Goal: Task Accomplishment & Management: Manage account settings

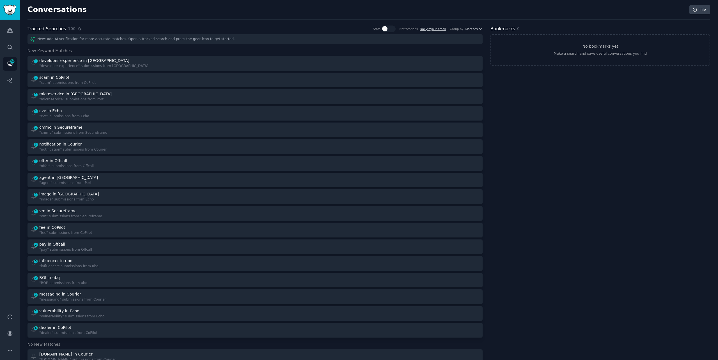
click at [77, 29] on icon at bounding box center [79, 29] width 4 height 4
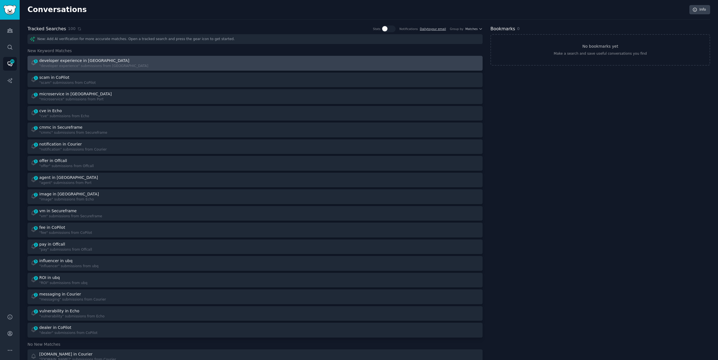
click at [141, 64] on div "1 developer experience in Port "developer experience" submissions from [GEOGRAP…" at bounding box center [141, 63] width 221 height 11
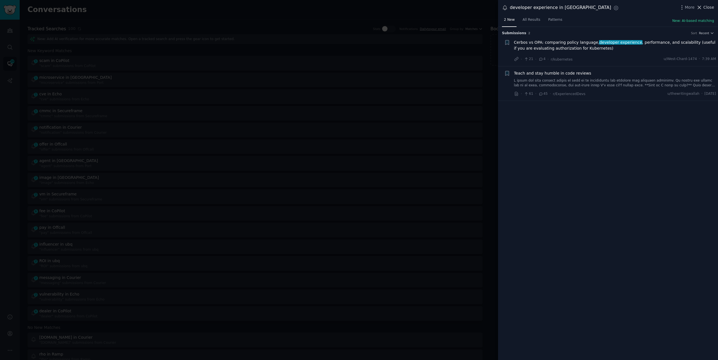
click at [709, 9] on span "Close" at bounding box center [708, 7] width 11 height 6
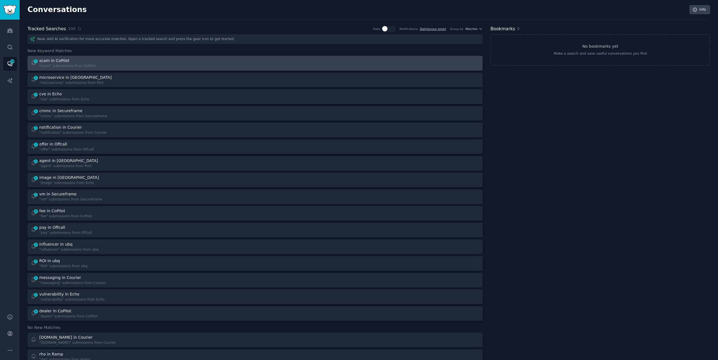
click at [192, 58] on div "1 scam in CoPilot "scam" submissions from CoPilot" at bounding box center [141, 63] width 221 height 11
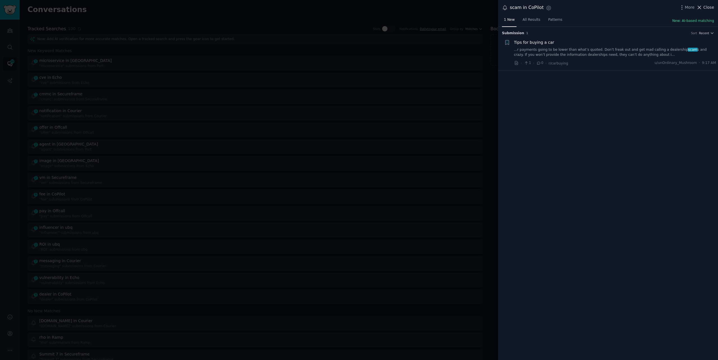
click at [703, 8] on span "Close" at bounding box center [708, 7] width 11 height 6
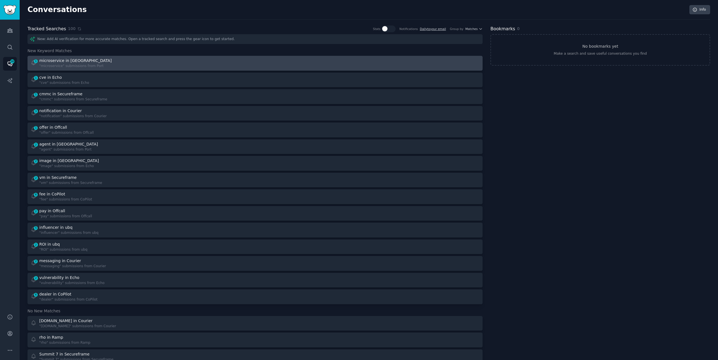
click at [110, 61] on div "1 microservice in Port "microservice" submissions from [GEOGRAPHIC_DATA]" at bounding box center [141, 63] width 221 height 11
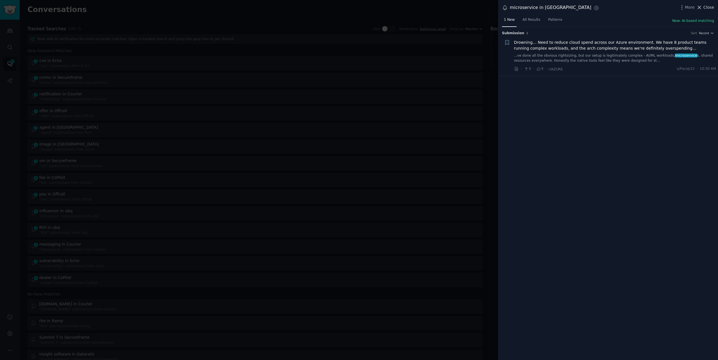
click at [705, 7] on span "Close" at bounding box center [708, 7] width 11 height 6
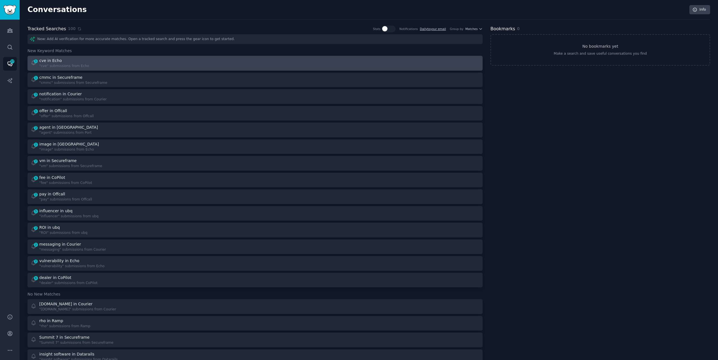
click at [158, 67] on div "1 cve in Echo "cve" submissions from Echo" at bounding box center [141, 63] width 221 height 11
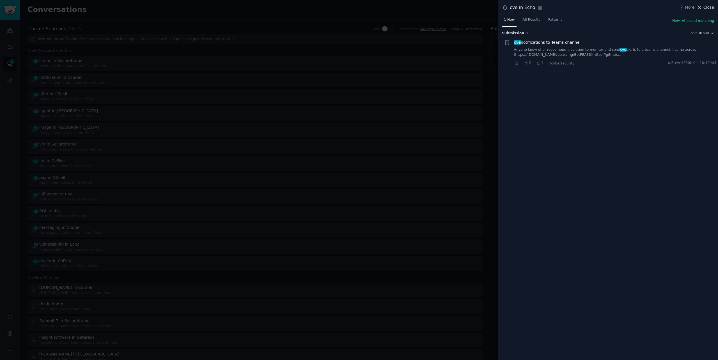
click at [702, 6] on button "Close" at bounding box center [705, 7] width 18 height 6
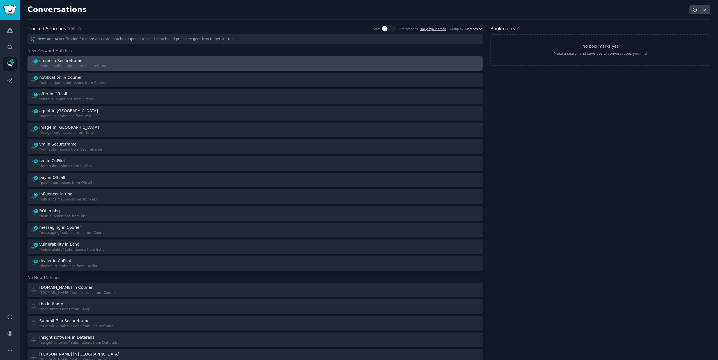
click at [43, 62] on div "cmmc in Secureframe" at bounding box center [60, 61] width 43 height 6
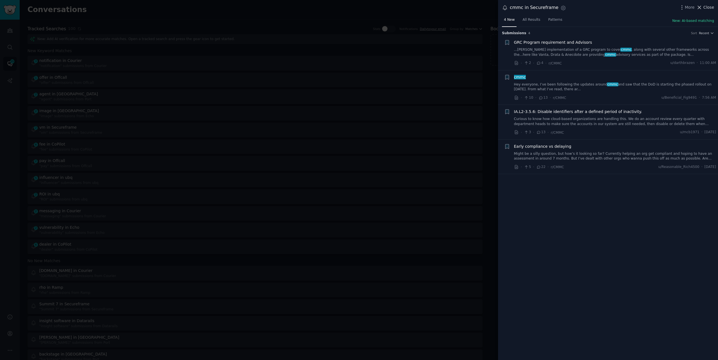
click at [704, 5] on span "Close" at bounding box center [708, 7] width 11 height 6
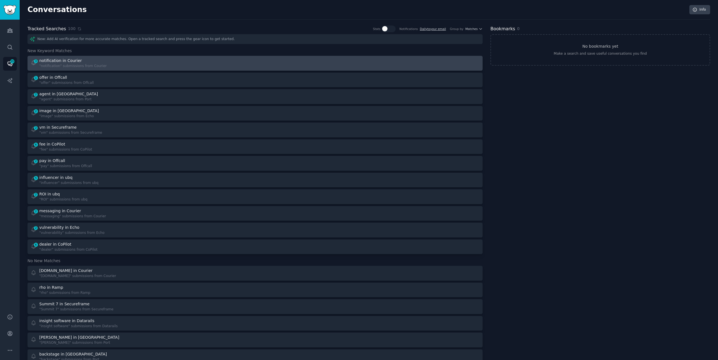
click at [198, 61] on div "3 notification in Courier "notification" submissions from Courier" at bounding box center [141, 63] width 221 height 11
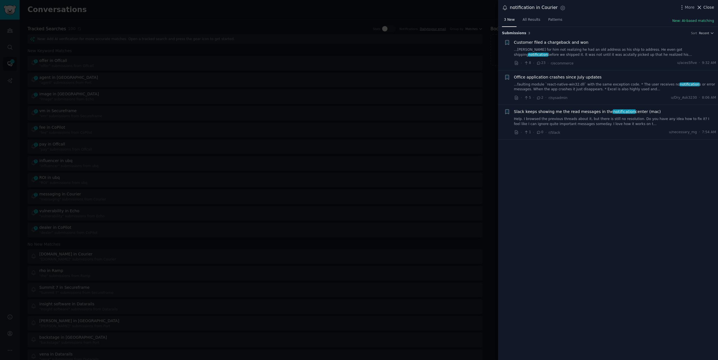
click at [709, 7] on span "Close" at bounding box center [708, 7] width 11 height 6
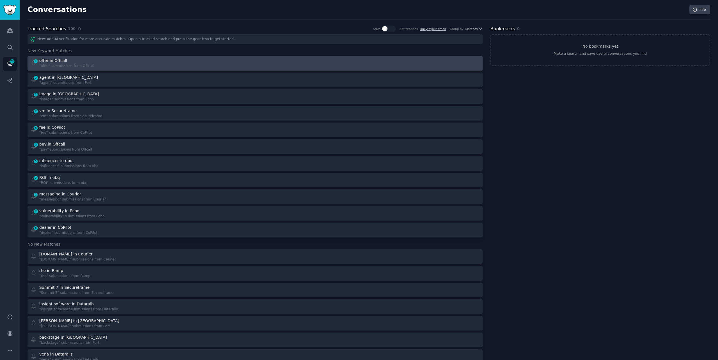
click at [418, 63] on div at bounding box center [369, 63] width 221 height 11
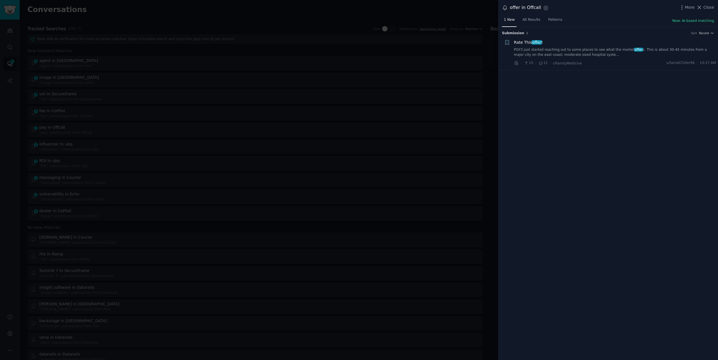
click at [600, 54] on link "PGY3 just started reaching out to some places to see what the market offer s. T…" at bounding box center [615, 52] width 202 height 10
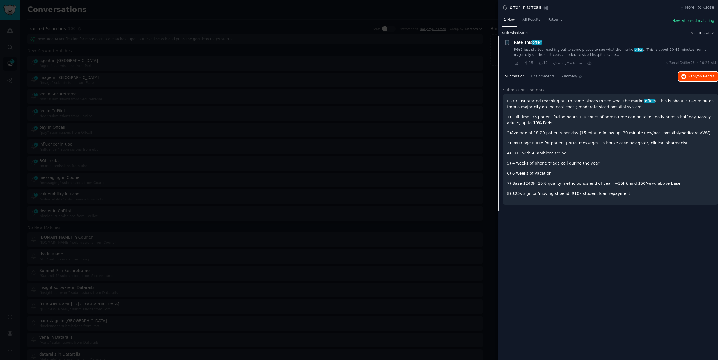
click at [687, 79] on button "Reply on Reddit" at bounding box center [698, 76] width 40 height 9
click at [139, 15] on div at bounding box center [359, 180] width 718 height 360
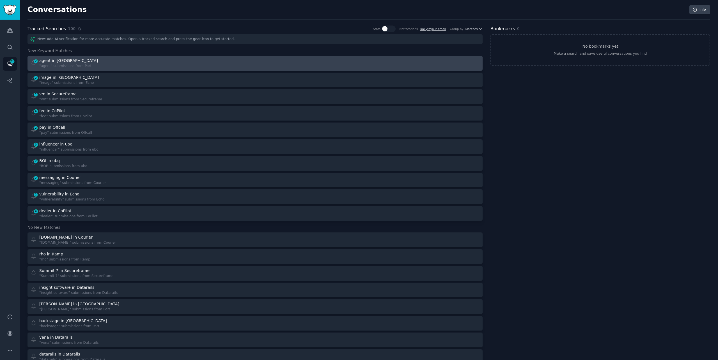
click at [133, 62] on div "2 agent in Port "agent" submissions from Port" at bounding box center [141, 63] width 221 height 11
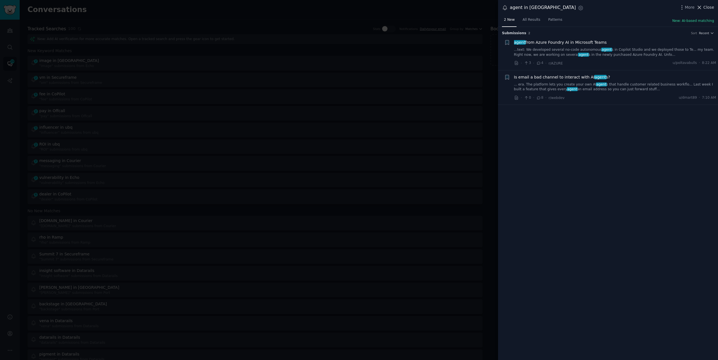
click at [704, 7] on span "Close" at bounding box center [708, 7] width 11 height 6
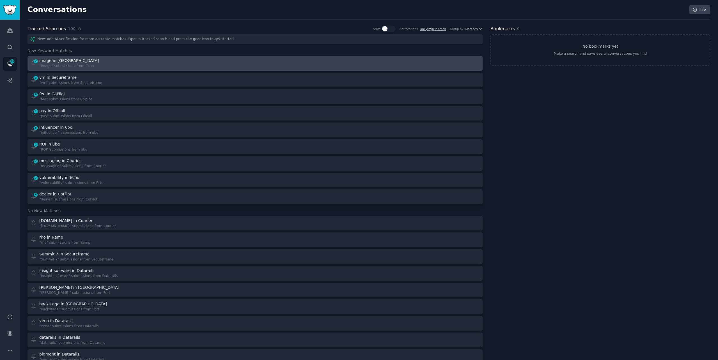
click at [126, 64] on div "2 image in Echo "image" submissions from Echo" at bounding box center [141, 63] width 221 height 11
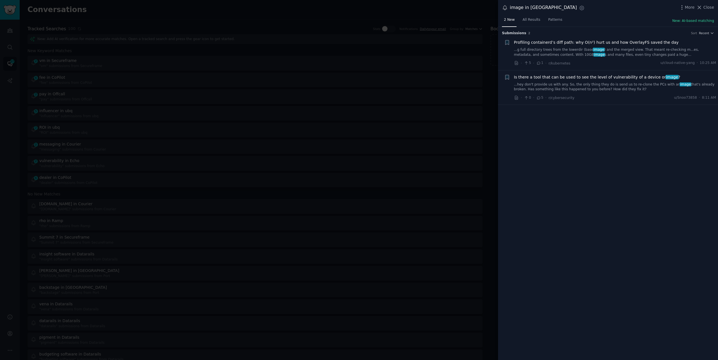
click at [533, 88] on link "...hey don't provide us with any. So, the only thing they do is send us to re-c…" at bounding box center [615, 87] width 202 height 10
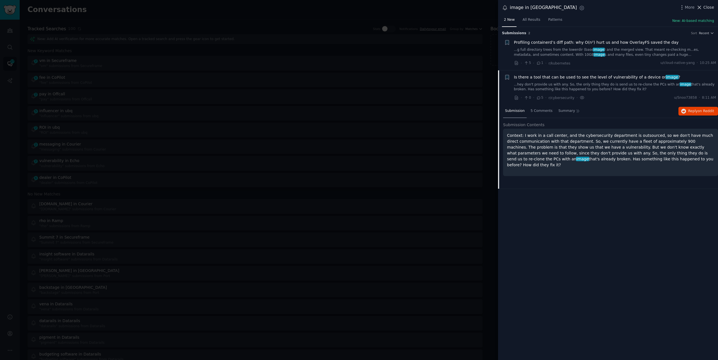
click at [703, 5] on button "Close" at bounding box center [705, 7] width 18 height 6
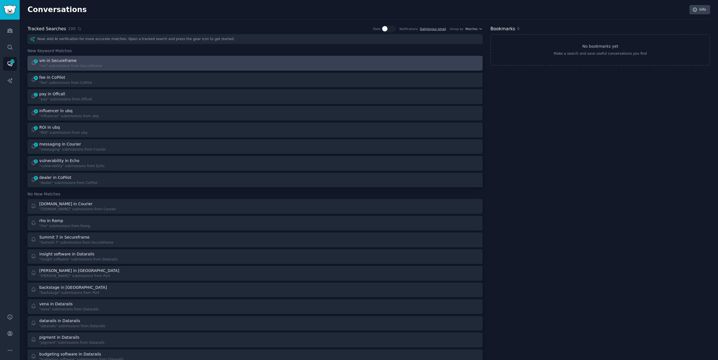
click at [358, 67] on div at bounding box center [369, 63] width 221 height 11
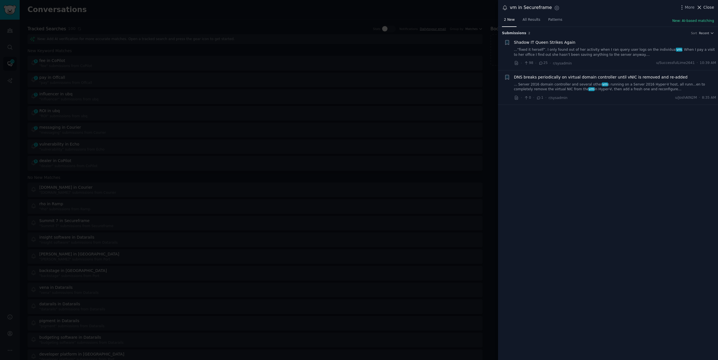
click at [702, 4] on icon at bounding box center [699, 7] width 6 height 6
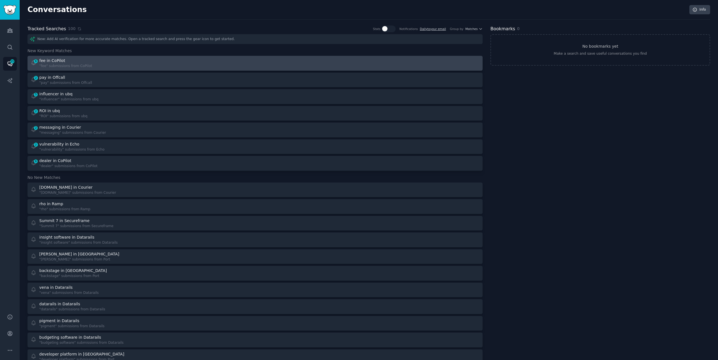
click at [154, 70] on link "6 fee in CoPilot "fee" submissions from CoPilot" at bounding box center [254, 63] width 455 height 15
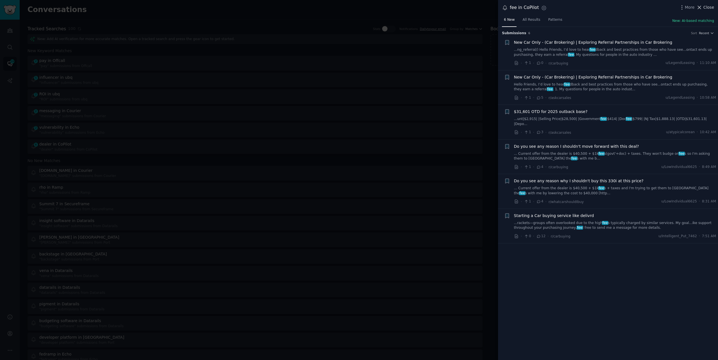
click at [703, 7] on button "Close" at bounding box center [705, 7] width 18 height 6
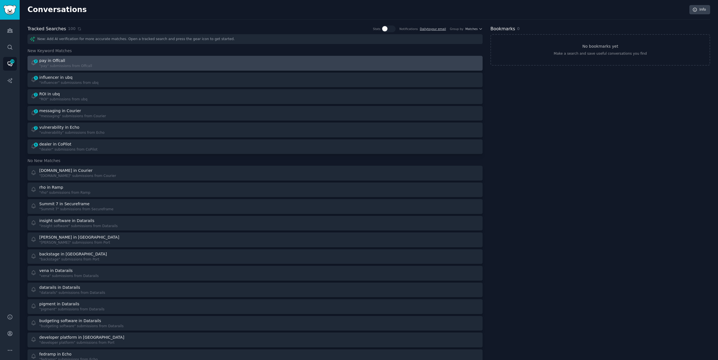
click at [76, 60] on div "pay in Offcall" at bounding box center [65, 61] width 53 height 6
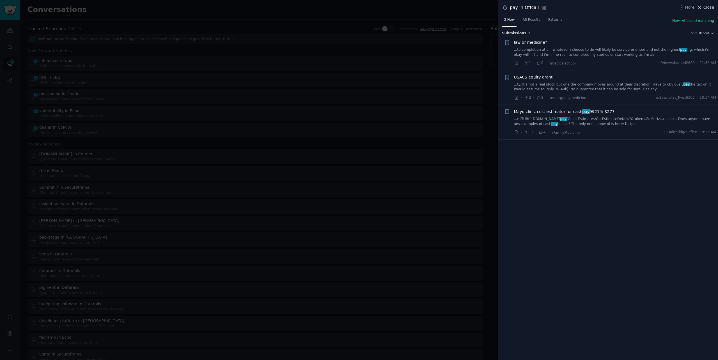
click at [704, 8] on span "Close" at bounding box center [708, 7] width 11 height 6
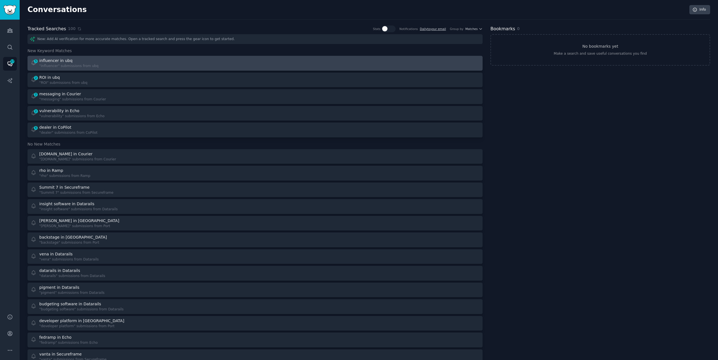
click at [175, 66] on div "5 influencer in ubq "influencer" submissions from ubq" at bounding box center [141, 63] width 221 height 11
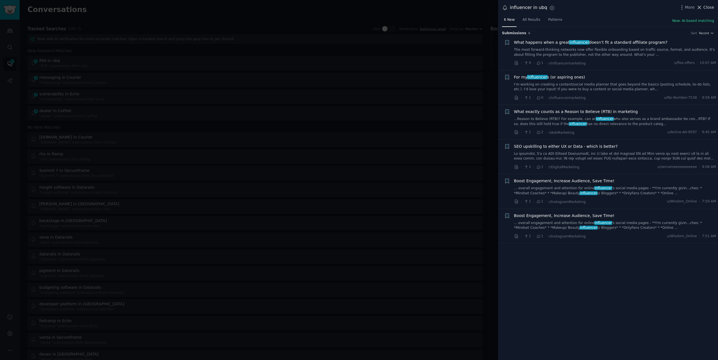
click at [707, 7] on span "Close" at bounding box center [708, 7] width 11 height 6
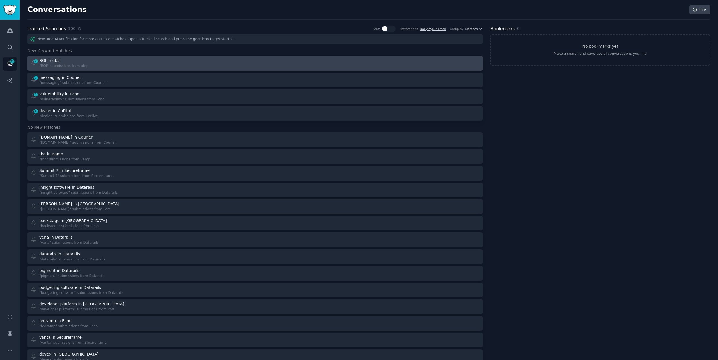
click at [175, 59] on div "2 ROI in ubq "ROI" submissions from ubq" at bounding box center [141, 63] width 221 height 11
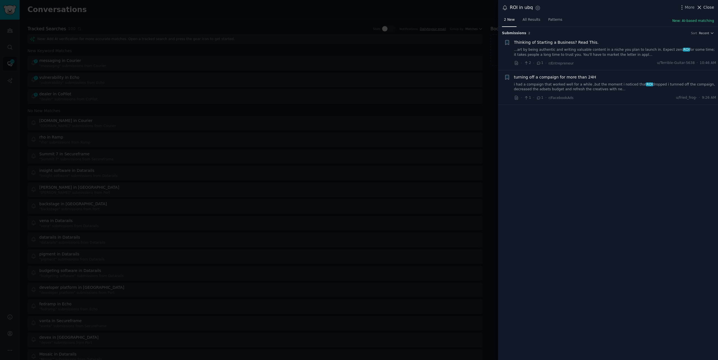
click at [703, 8] on span "Close" at bounding box center [708, 7] width 11 height 6
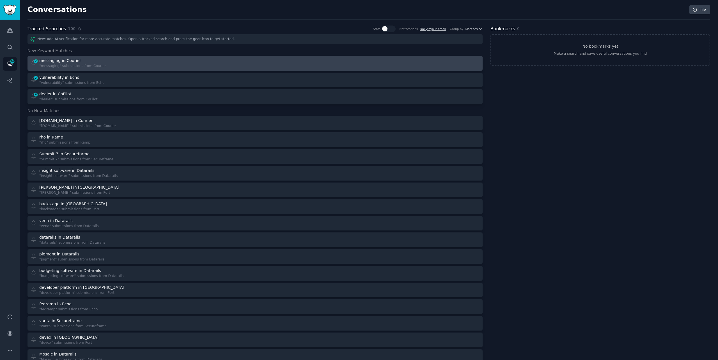
click at [141, 64] on div "2 messaging in Courier "messaging" submissions from Courier" at bounding box center [141, 63] width 221 height 11
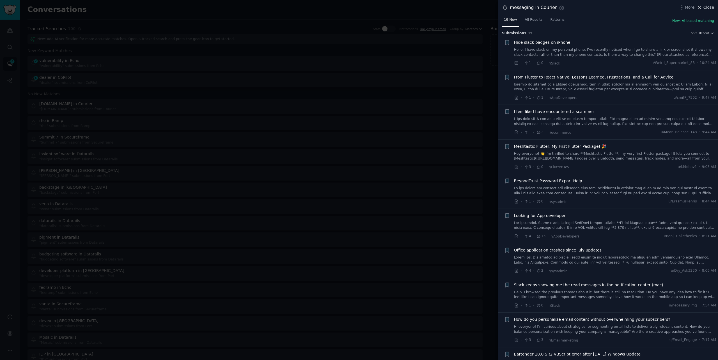
click at [709, 6] on span "Close" at bounding box center [708, 7] width 11 height 6
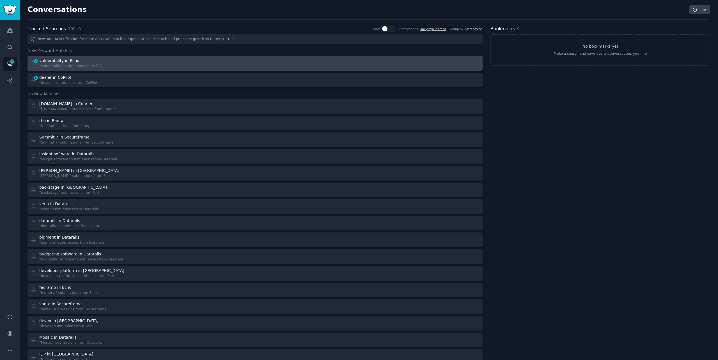
click at [148, 65] on div "2 vulnerability in Echo "vulnerability" submissions from Echo" at bounding box center [141, 63] width 221 height 11
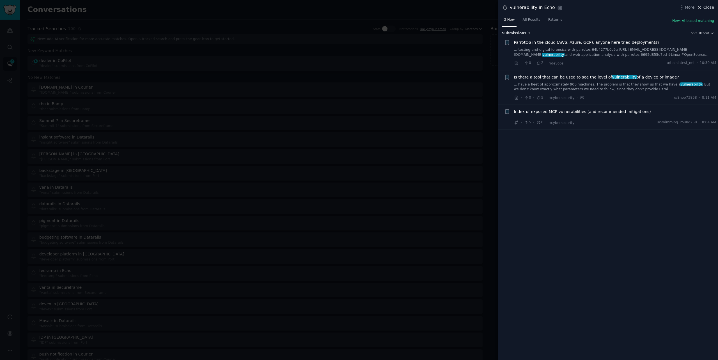
click at [704, 8] on span "Close" at bounding box center [708, 7] width 11 height 6
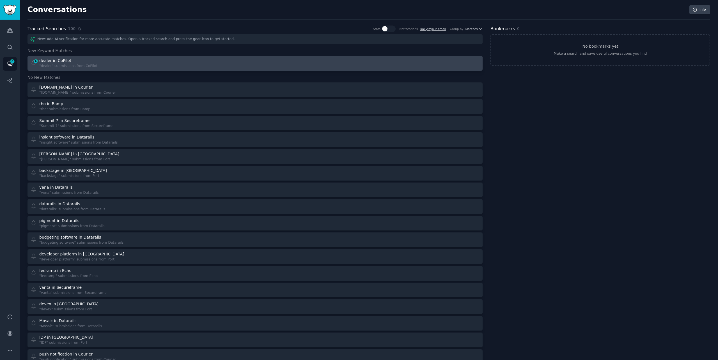
click at [72, 64] on div ""dealer" submissions from CoPilot" at bounding box center [68, 66] width 58 height 5
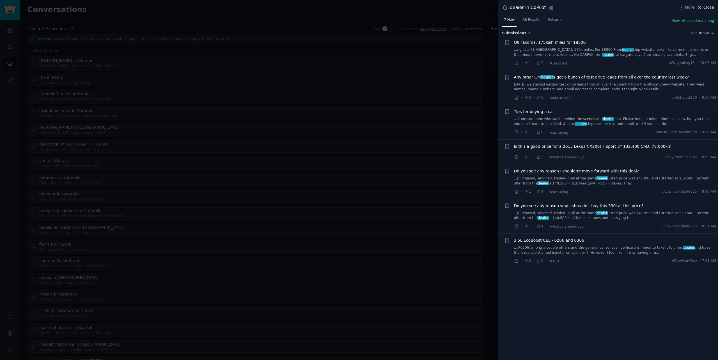
click at [712, 9] on span "Close" at bounding box center [708, 7] width 11 height 6
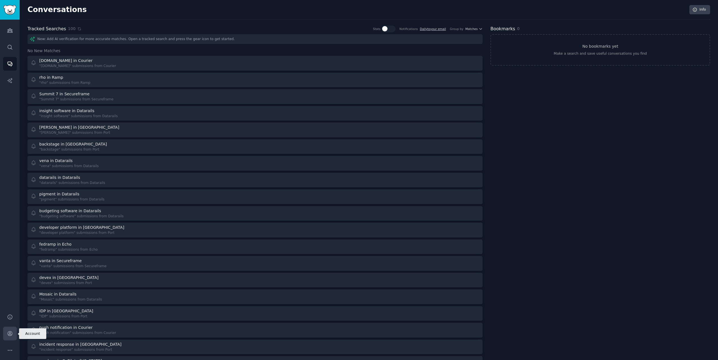
click at [8, 331] on icon "Sidebar" at bounding box center [10, 333] width 4 height 4
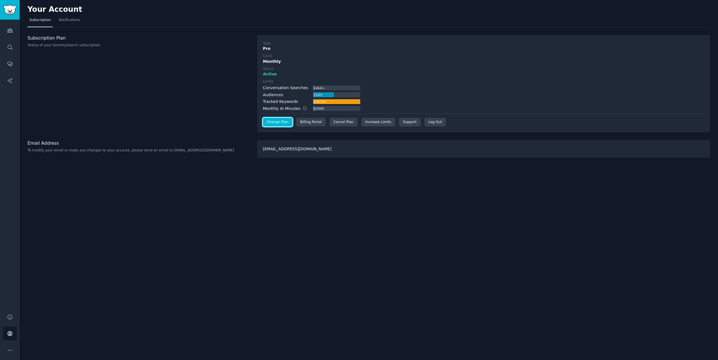
click at [274, 119] on link "Change Plan" at bounding box center [277, 122] width 29 height 9
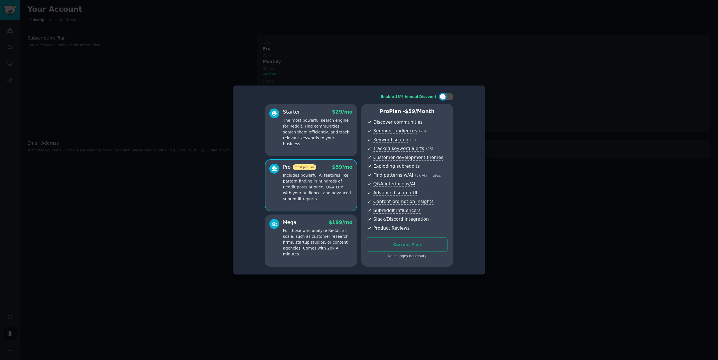
click at [296, 225] on div "Mega $ 199 /mo" at bounding box center [318, 222] width 70 height 7
click at [401, 238] on button "Switch to Mega Monthly" at bounding box center [407, 245] width 80 height 14
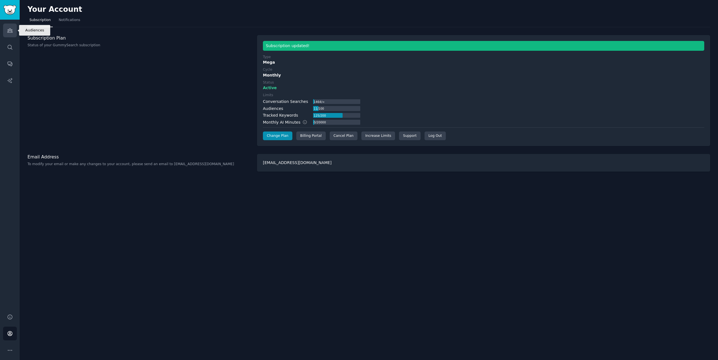
click at [6, 34] on link "Audiences" at bounding box center [10, 31] width 14 height 14
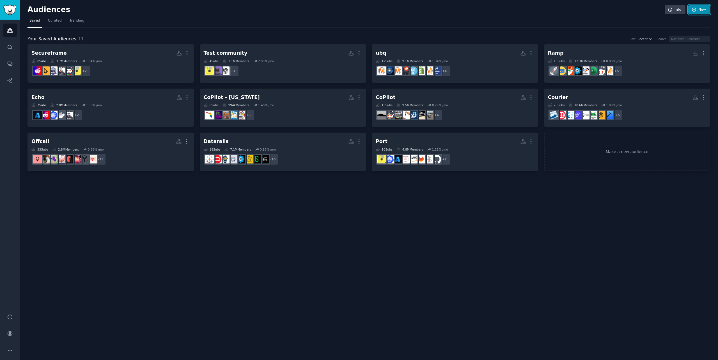
click at [701, 11] on link "New" at bounding box center [699, 10] width 22 height 10
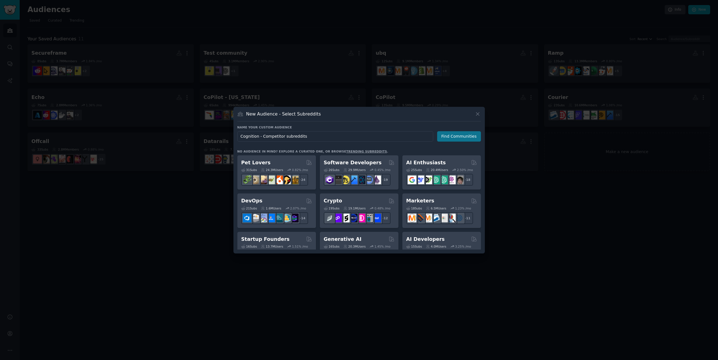
type input "Cognition - Competitor subreddits"
click at [472, 139] on button "Find Communities" at bounding box center [459, 136] width 44 height 10
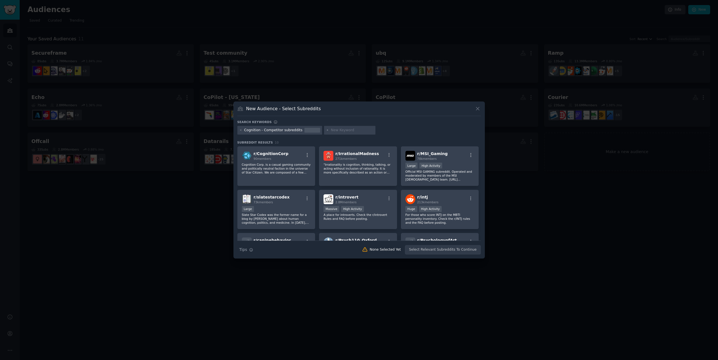
click at [336, 131] on input "text" at bounding box center [352, 130] width 43 height 5
type input "[PERSON_NAME]"
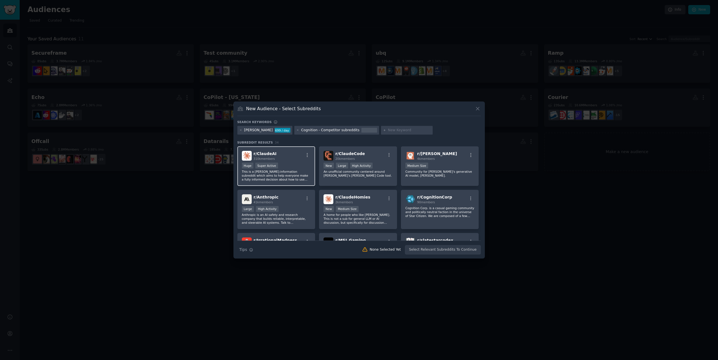
click at [265, 157] on span "310k members" at bounding box center [263, 158] width 21 height 3
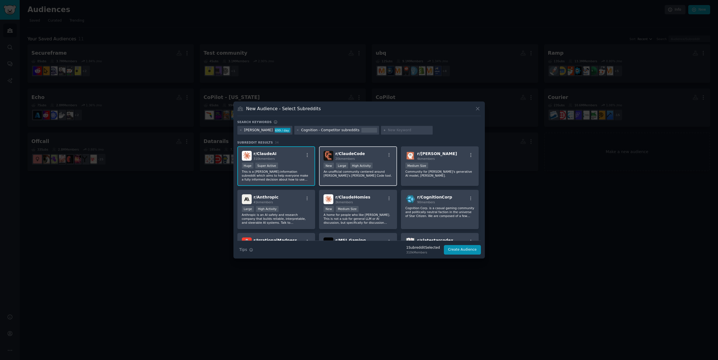
click at [359, 151] on h2 "r/ ClaudeCode 20k members" at bounding box center [349, 156] width 29 height 10
click at [463, 251] on button "Create Audience" at bounding box center [462, 250] width 37 height 10
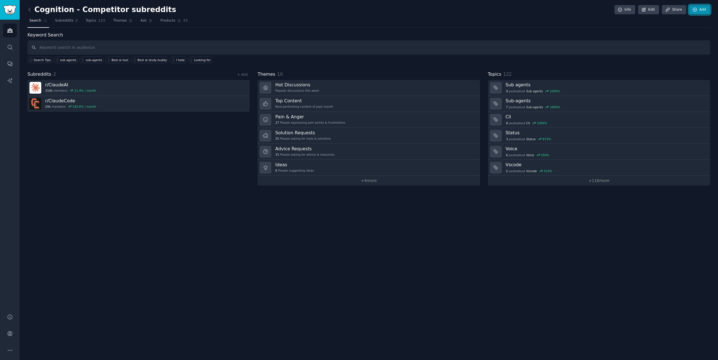
click at [693, 7] on icon at bounding box center [694, 9] width 5 height 5
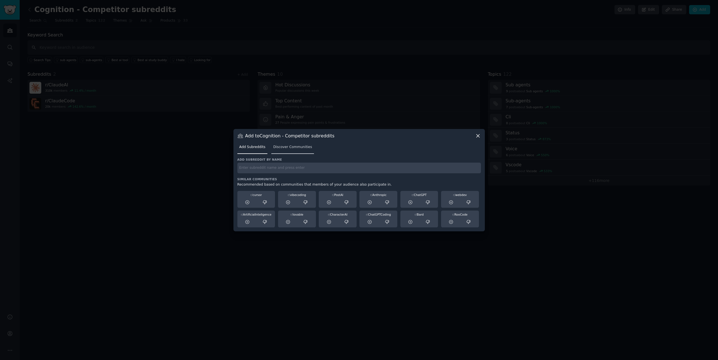
click at [289, 143] on link "Discover Communities" at bounding box center [292, 148] width 43 height 11
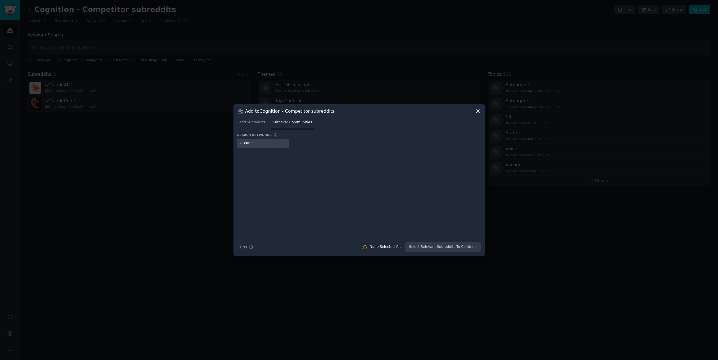
type input "cursor"
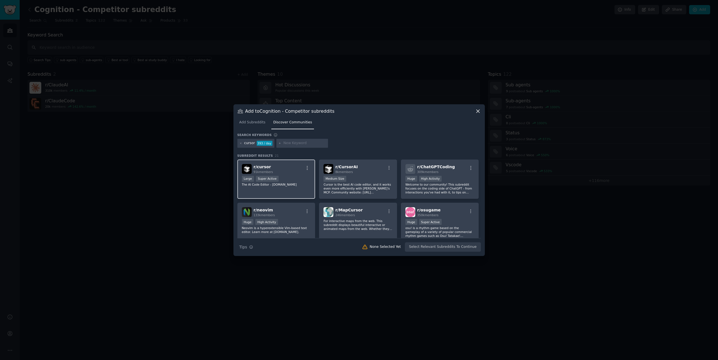
click at [287, 185] on p "The AI Code Editor - [DOMAIN_NAME]" at bounding box center [276, 185] width 69 height 4
click at [379, 185] on p "Cursor is the best AI code editor, and it works even more efficiently with [PER…" at bounding box center [357, 189] width 69 height 12
click at [459, 246] on button "Add to Audience" at bounding box center [462, 247] width 37 height 10
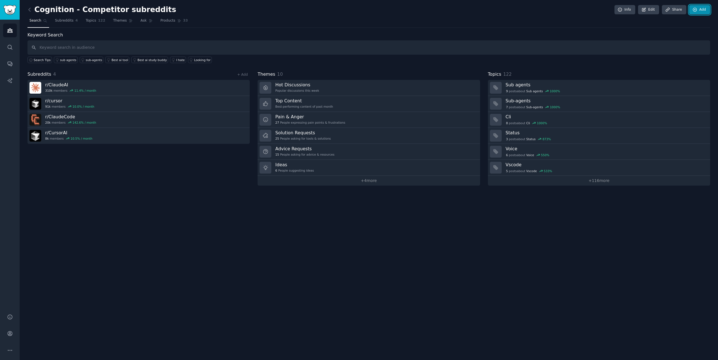
click at [703, 11] on link "Add" at bounding box center [699, 10] width 21 height 10
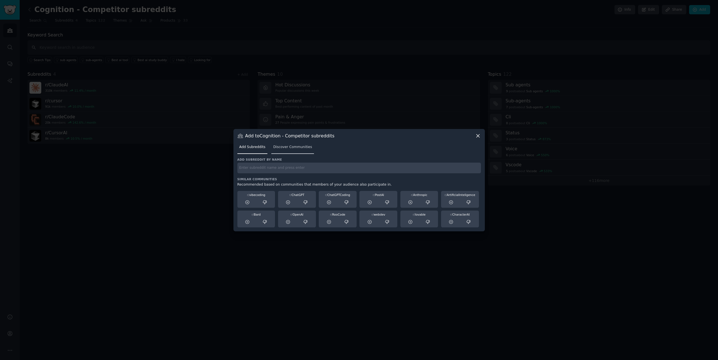
click at [305, 148] on span "Discover Communities" at bounding box center [292, 147] width 39 height 5
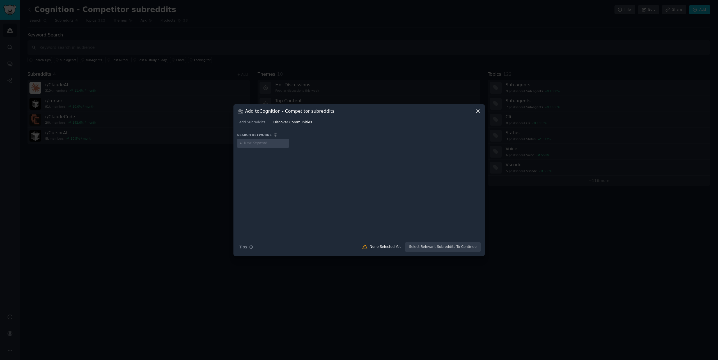
click at [265, 143] on input "text" at bounding box center [265, 143] width 43 height 5
type input "poolside"
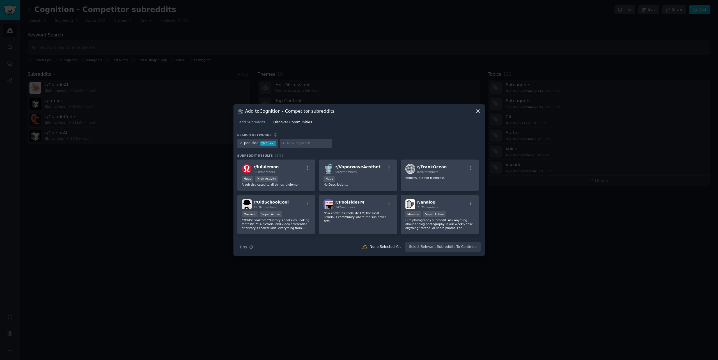
click at [239, 144] on icon at bounding box center [240, 143] width 3 height 3
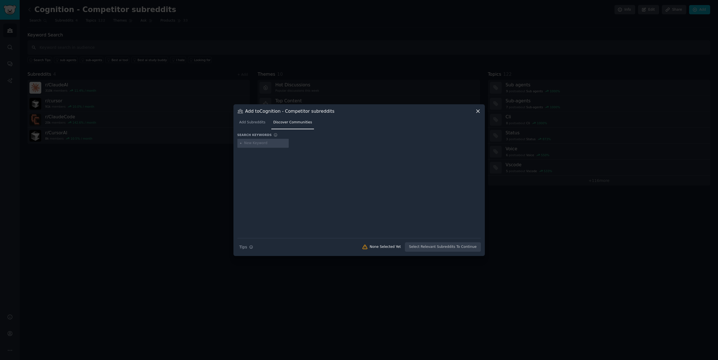
click at [250, 143] on input "text" at bounding box center [265, 143] width 43 height 5
type input "codex"
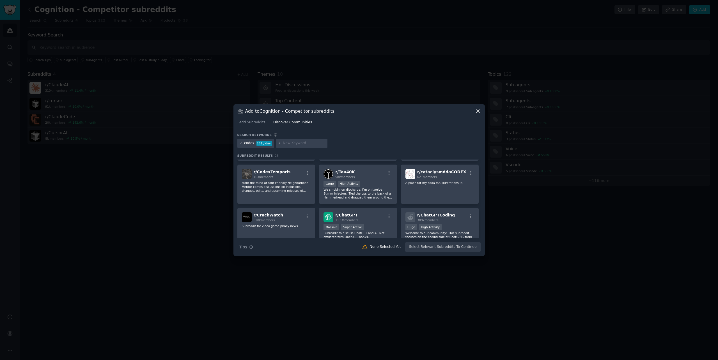
scroll to position [51, 0]
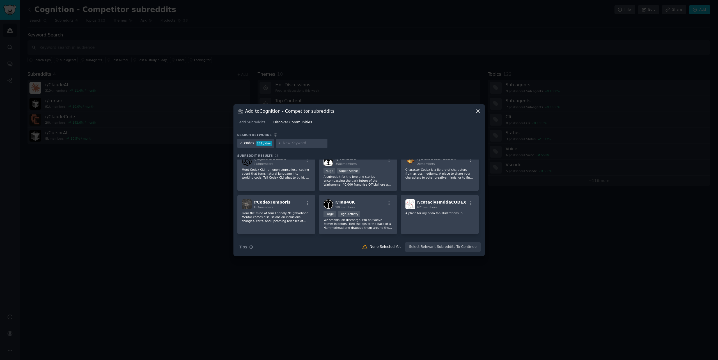
click at [241, 144] on icon at bounding box center [240, 143] width 3 height 3
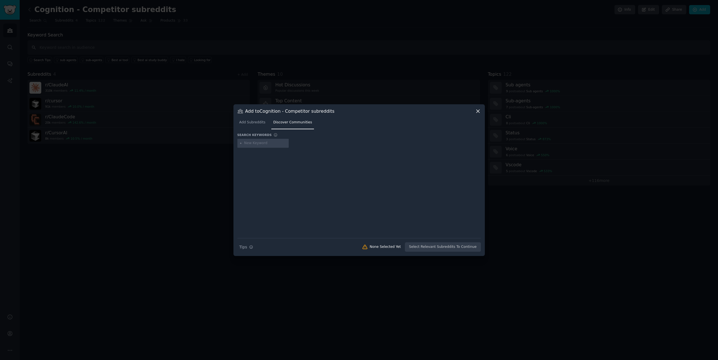
click at [257, 144] on input "text" at bounding box center [265, 143] width 43 height 5
type input "openai codex"
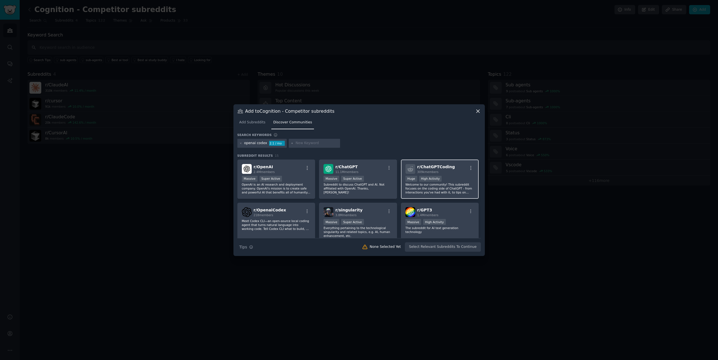
click at [445, 170] on div "309k members" at bounding box center [436, 172] width 38 height 4
click at [239, 144] on icon at bounding box center [240, 143] width 3 height 3
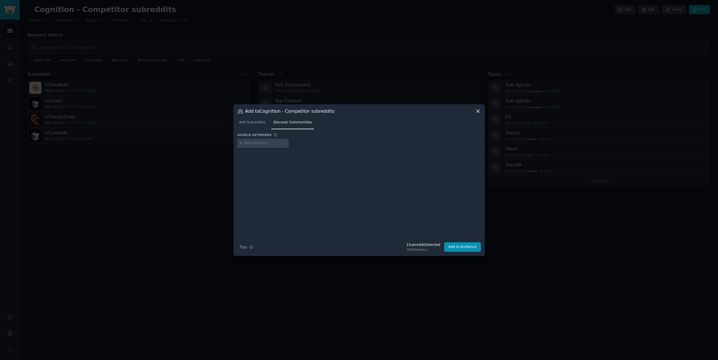
click at [257, 144] on input "text" at bounding box center [265, 143] width 43 height 5
type input "copilot"
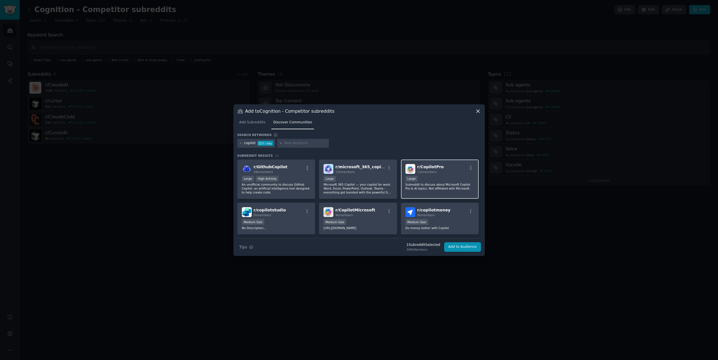
click at [432, 177] on div "10,000 - 100,000 members Large" at bounding box center [439, 179] width 69 height 7
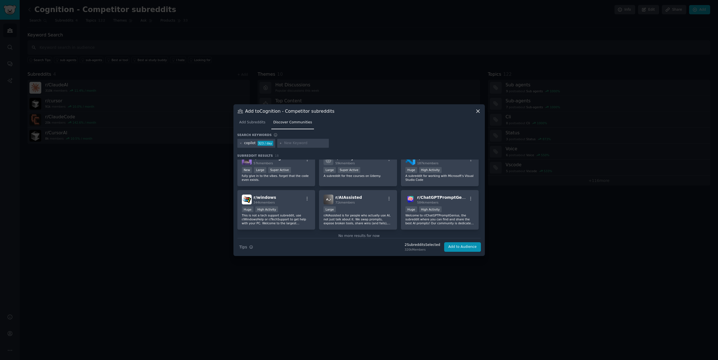
scroll to position [180, 0]
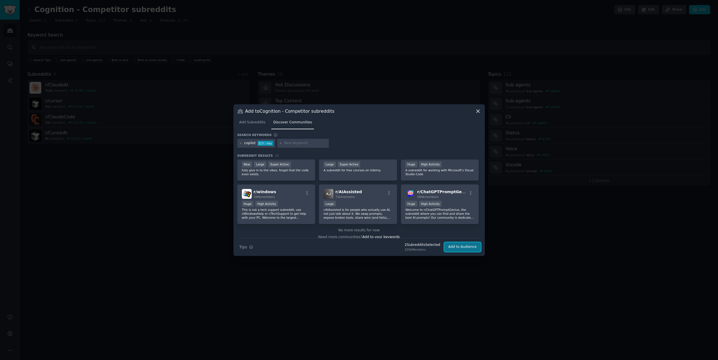
click at [469, 245] on button "Add to Audience" at bounding box center [462, 247] width 37 height 10
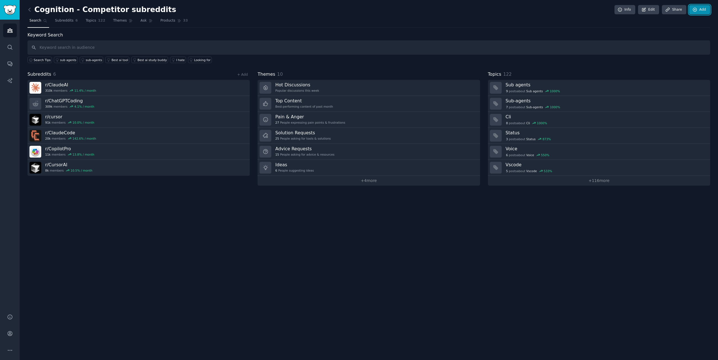
click at [707, 9] on link "Add" at bounding box center [699, 10] width 21 height 10
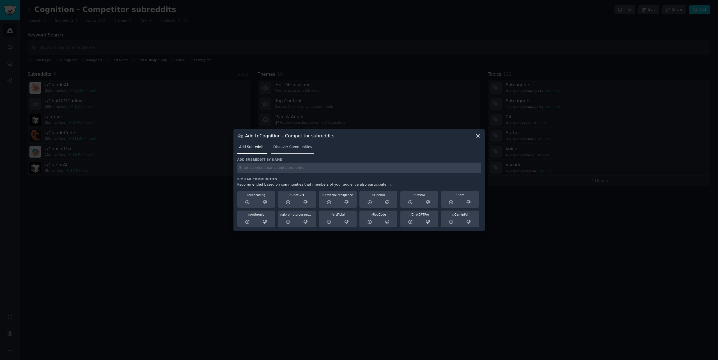
click at [282, 146] on span "Discover Communities" at bounding box center [292, 147] width 39 height 5
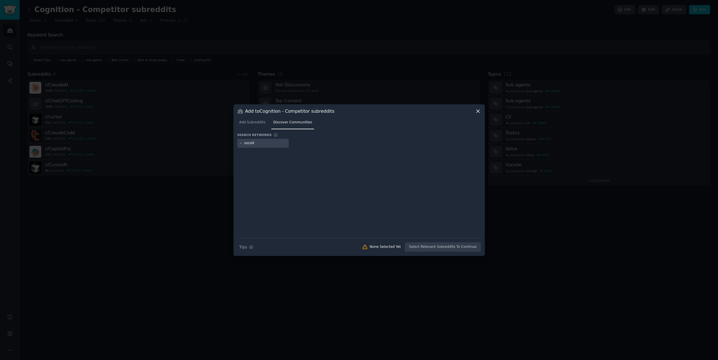
type input "vscode"
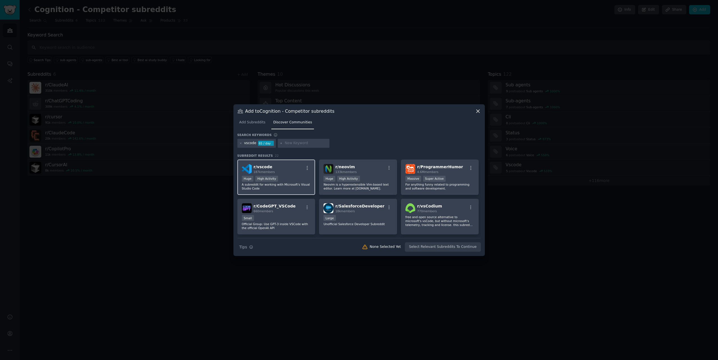
click at [285, 177] on div "Huge High Activity" at bounding box center [276, 179] width 69 height 7
click at [465, 246] on button "Add to Audience" at bounding box center [462, 247] width 37 height 10
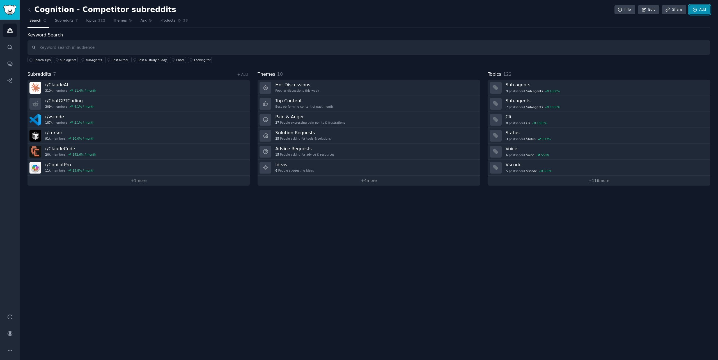
click at [702, 10] on link "Add" at bounding box center [699, 10] width 21 height 10
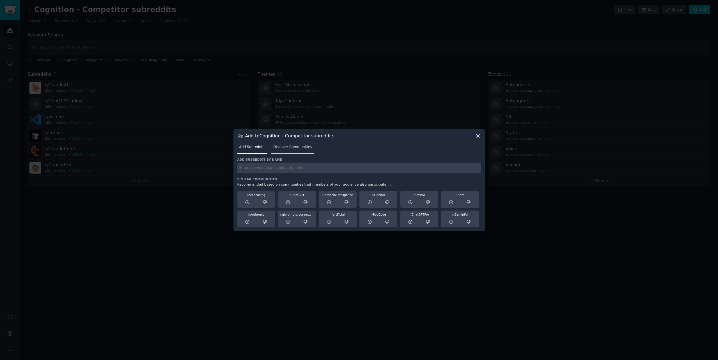
click at [296, 149] on span "Discover Communities" at bounding box center [292, 147] width 39 height 5
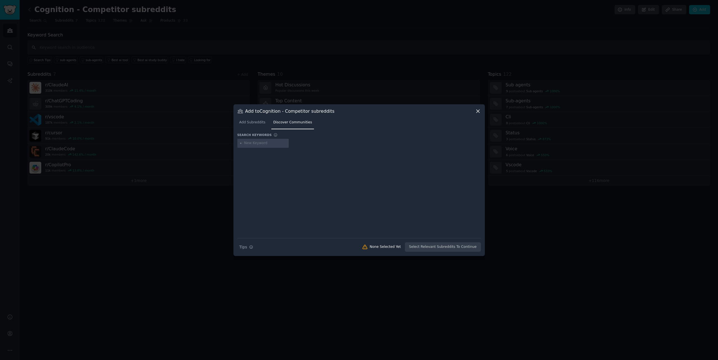
click at [271, 143] on input "text" at bounding box center [265, 143] width 43 height 5
type input "[PERSON_NAME]"
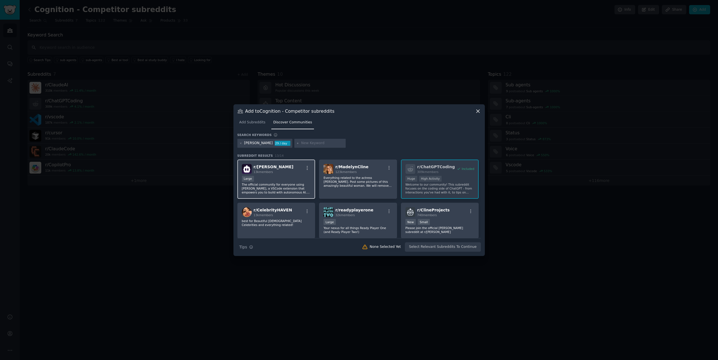
click at [289, 172] on div "r/ [PERSON_NAME] 13k members" at bounding box center [276, 169] width 69 height 10
click at [455, 247] on button "Add to Audience" at bounding box center [462, 247] width 37 height 10
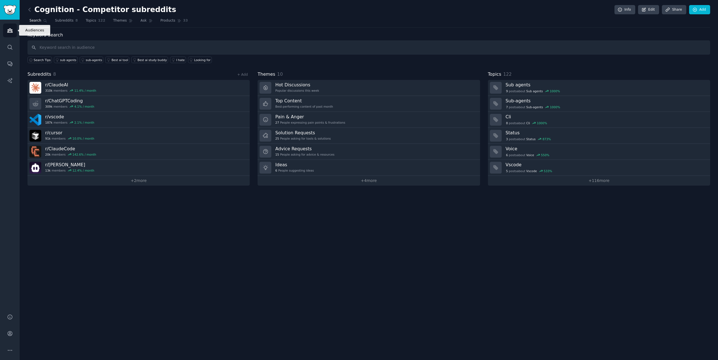
click at [8, 28] on icon "Sidebar" at bounding box center [10, 30] width 6 height 6
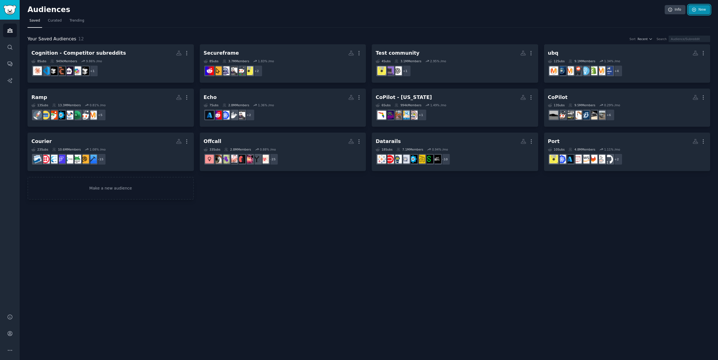
click at [700, 11] on link "New" at bounding box center [699, 10] width 22 height 10
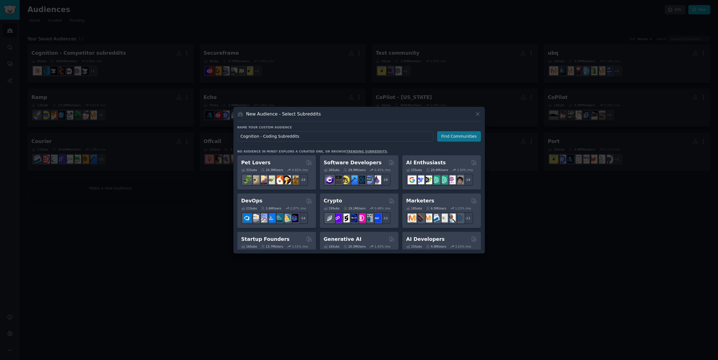
type input "Cognition - Coding Subreddits"
click at [469, 137] on button "Find Communities" at bounding box center [459, 136] width 44 height 10
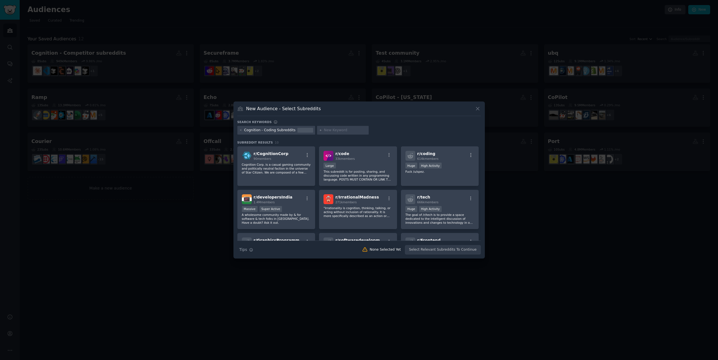
click at [335, 129] on input "text" at bounding box center [345, 130] width 43 height 5
type input "experienceddevs"
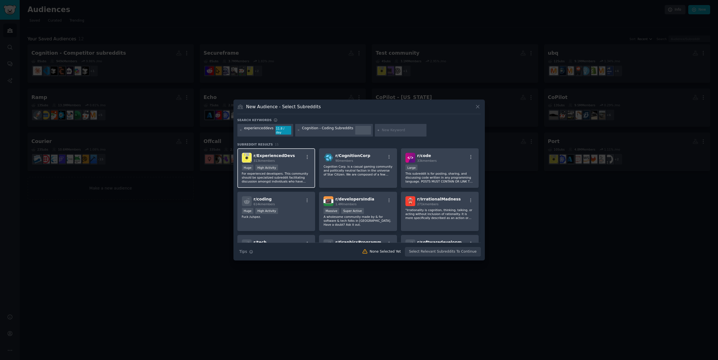
click at [277, 159] on div "313k members" at bounding box center [274, 161] width 42 height 4
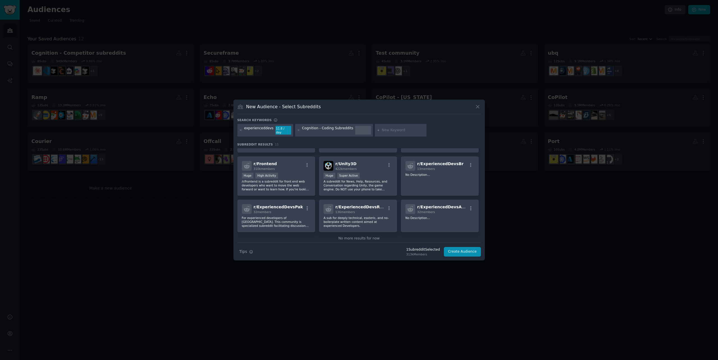
scroll to position [128, 0]
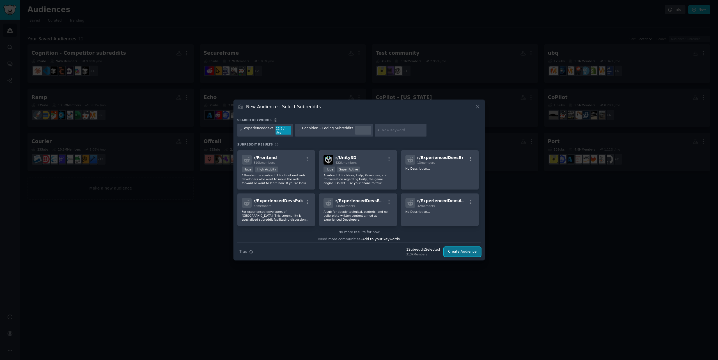
click at [456, 249] on button "Create Audience" at bounding box center [462, 252] width 37 height 10
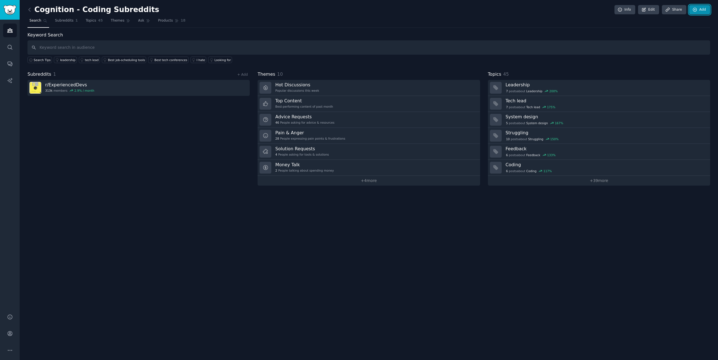
click at [702, 12] on link "Add" at bounding box center [699, 10] width 21 height 10
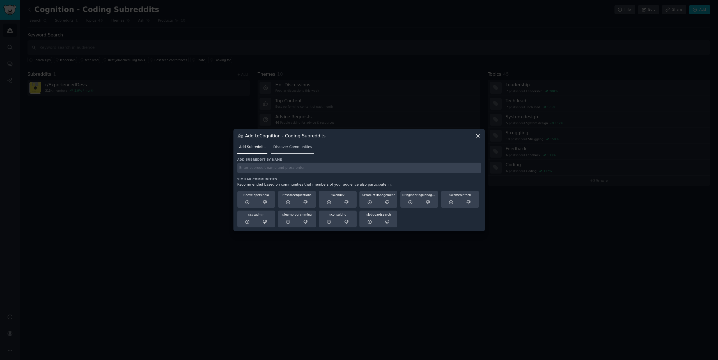
click at [301, 148] on span "Discover Communities" at bounding box center [292, 147] width 39 height 5
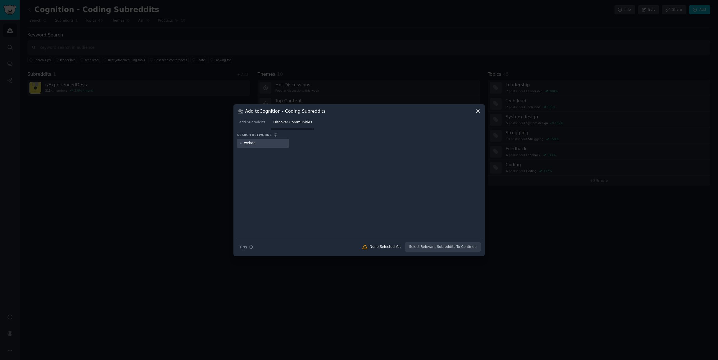
type input "webdev"
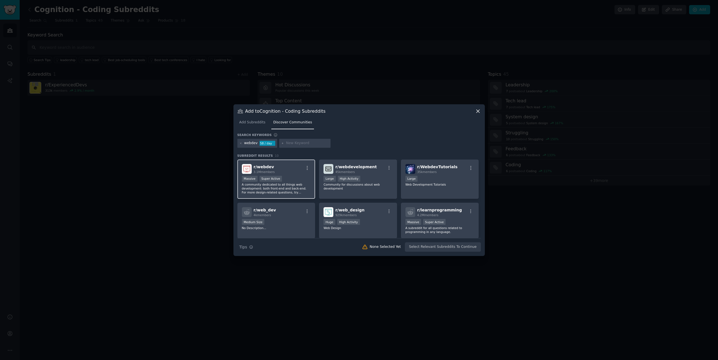
click at [292, 179] on div "Massive Super Active" at bounding box center [276, 179] width 69 height 7
click at [457, 248] on button "Add to Audience" at bounding box center [462, 247] width 37 height 10
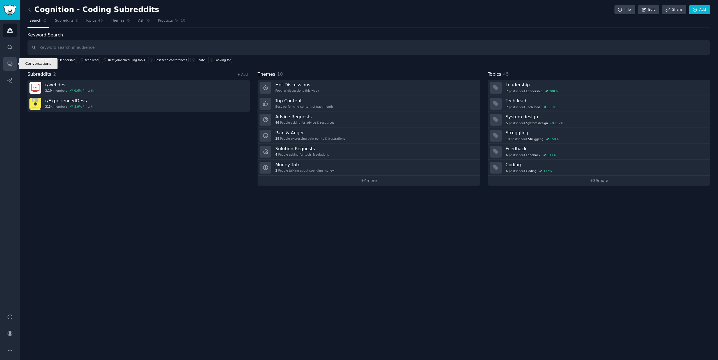
click at [11, 66] on icon "Sidebar" at bounding box center [10, 64] width 4 height 4
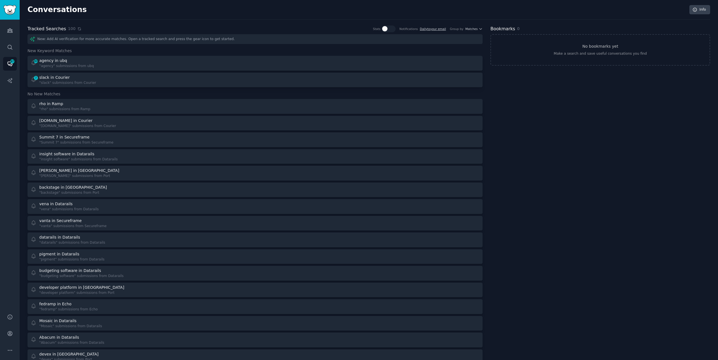
click at [78, 29] on icon at bounding box center [79, 28] width 3 height 3
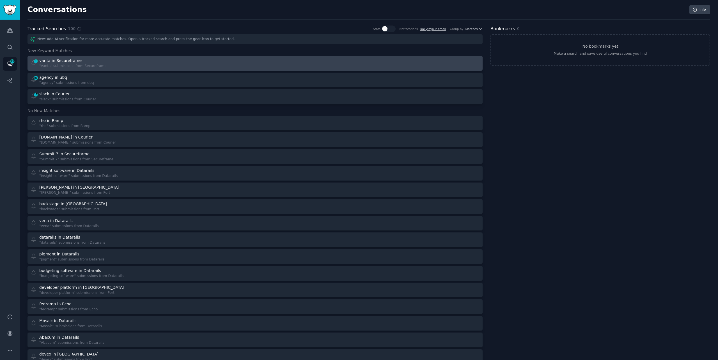
click at [87, 62] on div "vanta in Secureframe" at bounding box center [72, 61] width 67 height 6
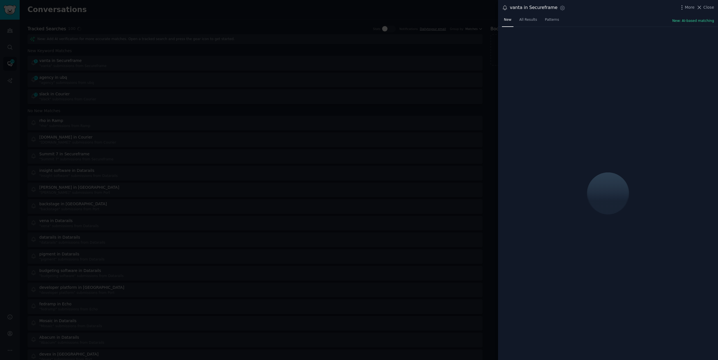
click at [87, 62] on div at bounding box center [359, 180] width 718 height 360
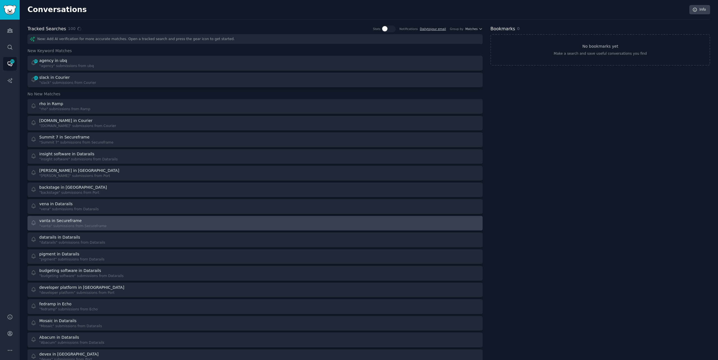
click at [144, 225] on div "vanta in Secureframe "vanta" submissions from Secureframe" at bounding box center [141, 223] width 221 height 11
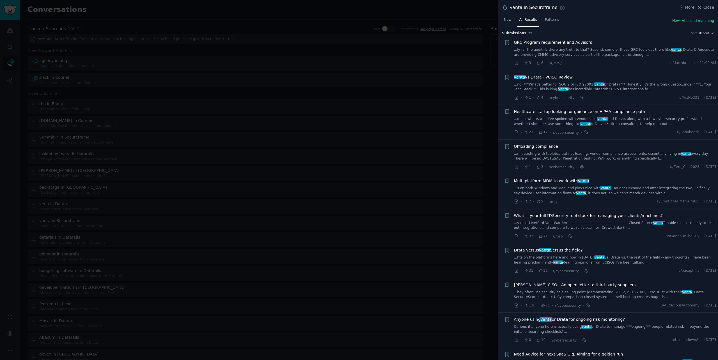
click at [371, 19] on div at bounding box center [359, 180] width 718 height 360
